Goal: Task Accomplishment & Management: Complete application form

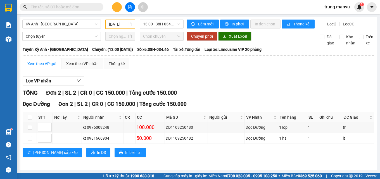
click at [81, 6] on input "text" at bounding box center [64, 7] width 66 height 6
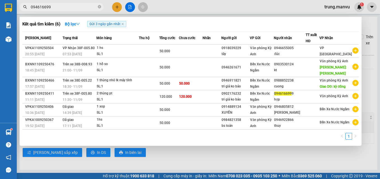
type input "0946166999"
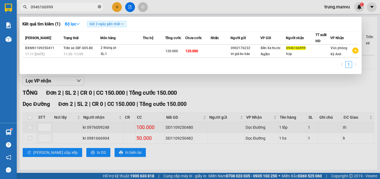
click at [100, 8] on icon "close-circle" at bounding box center [99, 6] width 3 height 3
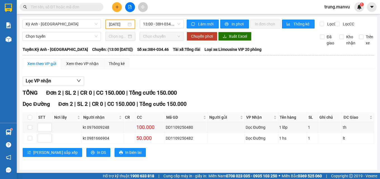
click at [88, 7] on input "text" at bounding box center [64, 7] width 66 height 6
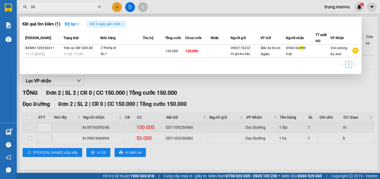
type input "995"
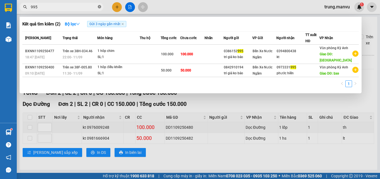
click at [99, 6] on icon "close-circle" at bounding box center [99, 6] width 3 height 3
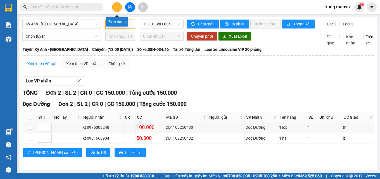
click at [117, 6] on icon "plus" at bounding box center [117, 7] width 4 height 4
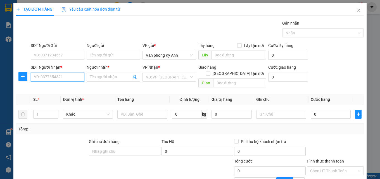
click at [65, 75] on input "SĐT Người Nhận *" at bounding box center [58, 77] width 54 height 9
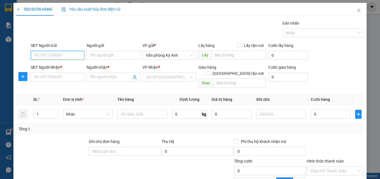
click at [68, 53] on input "SĐT Người Gửi" at bounding box center [58, 55] width 54 height 9
type input "0973331995"
click at [71, 66] on div "0973331995 - phước hiền" at bounding box center [57, 66] width 46 height 6
type input "phước hiền"
type input "0973331995"
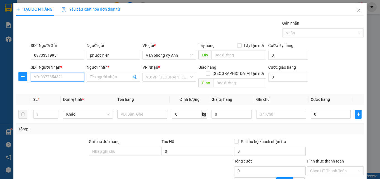
drag, startPoint x: 70, startPoint y: 76, endPoint x: 70, endPoint y: 70, distance: 6.7
click at [70, 76] on input "SĐT Người Nhận *" at bounding box center [58, 77] width 54 height 9
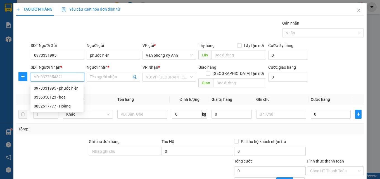
click at [58, 76] on input "SĐT Người Nhận *" at bounding box center [58, 77] width 54 height 9
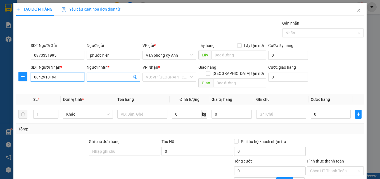
type input "0842910194"
click at [108, 78] on input "Người nhận *" at bounding box center [110, 77] width 41 height 6
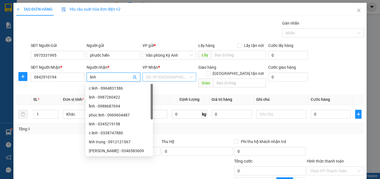
type input "linh"
click at [164, 75] on input "search" at bounding box center [167, 77] width 43 height 8
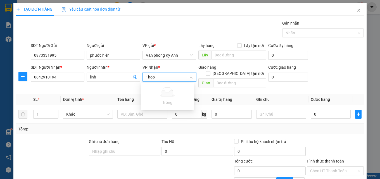
click at [155, 77] on input "1hop" at bounding box center [167, 77] width 43 height 8
type input "1"
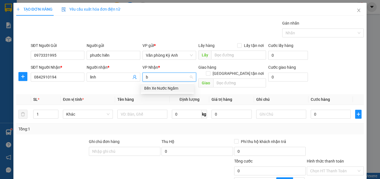
type input "bx"
click at [160, 85] on div "Bến Xe Nước Ngầm" at bounding box center [167, 88] width 53 height 9
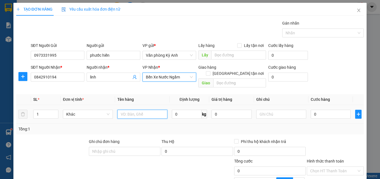
click at [124, 110] on input "text" at bounding box center [142, 114] width 50 height 9
type input "1 hôp"
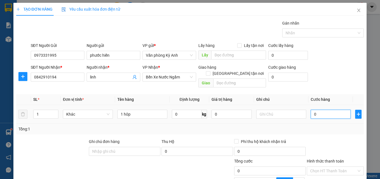
click at [311, 110] on input "0" at bounding box center [331, 114] width 40 height 9
type input "5"
type input "50"
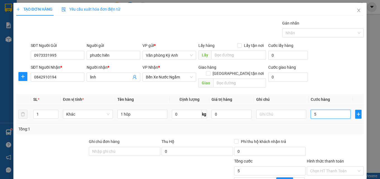
type input "50"
type input "500"
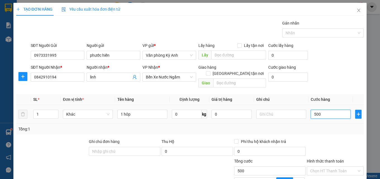
type input "5.000"
type input "50.000"
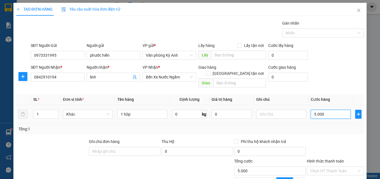
type input "50.000"
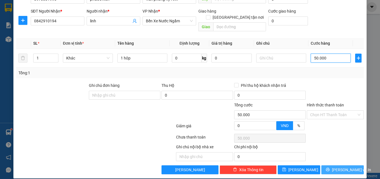
type input "50.000"
click at [337, 167] on span "[PERSON_NAME] và In" at bounding box center [351, 170] width 39 height 6
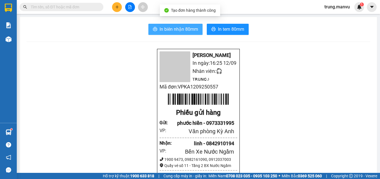
click at [176, 30] on span "In biên nhận 80mm" at bounding box center [179, 29] width 39 height 7
